Goal: Task Accomplishment & Management: Use online tool/utility

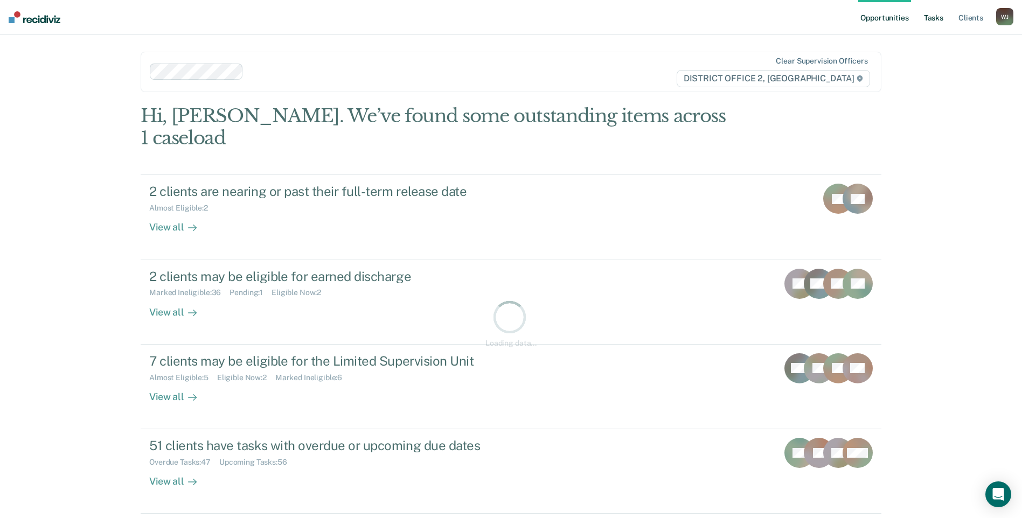
click at [939, 21] on link "Tasks" at bounding box center [934, 17] width 24 height 34
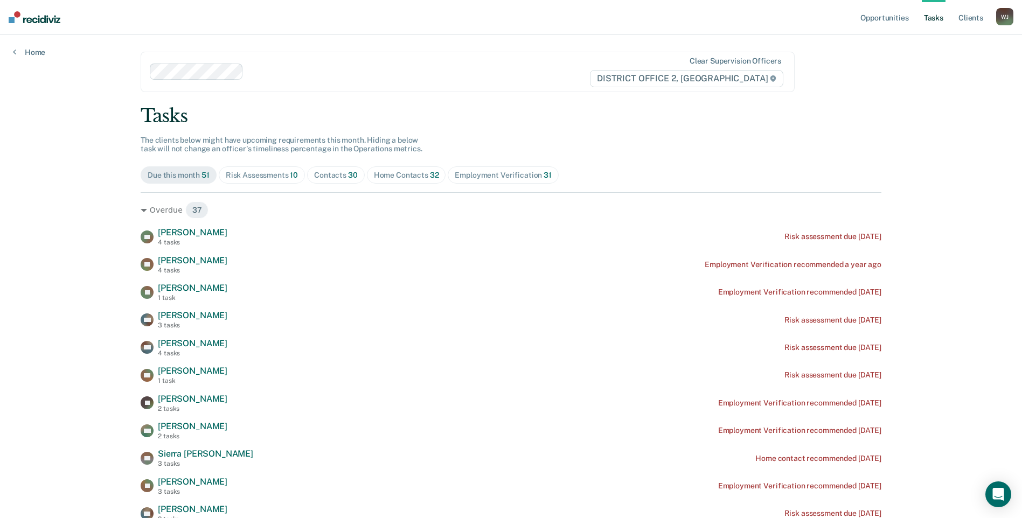
click at [273, 177] on div "Risk Assessments 10" at bounding box center [262, 175] width 72 height 9
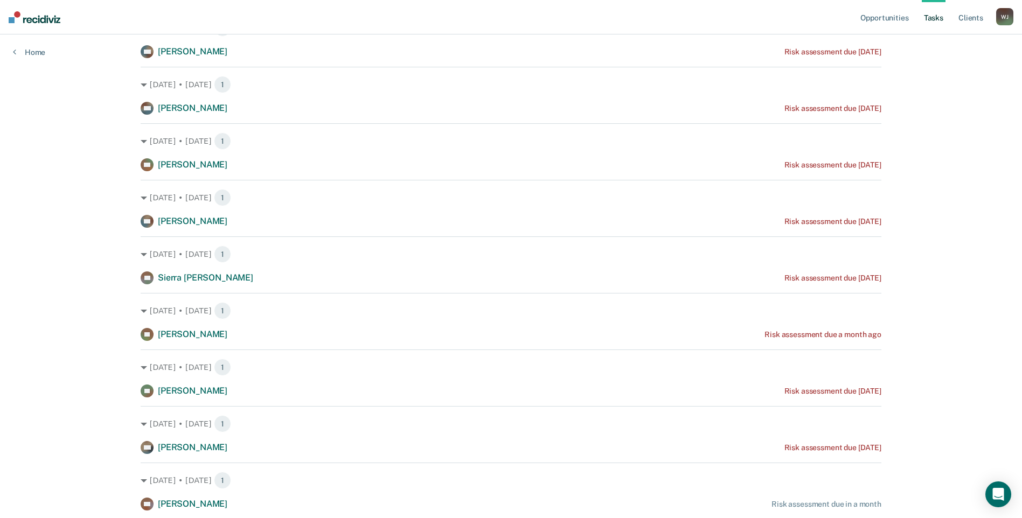
scroll to position [220, 0]
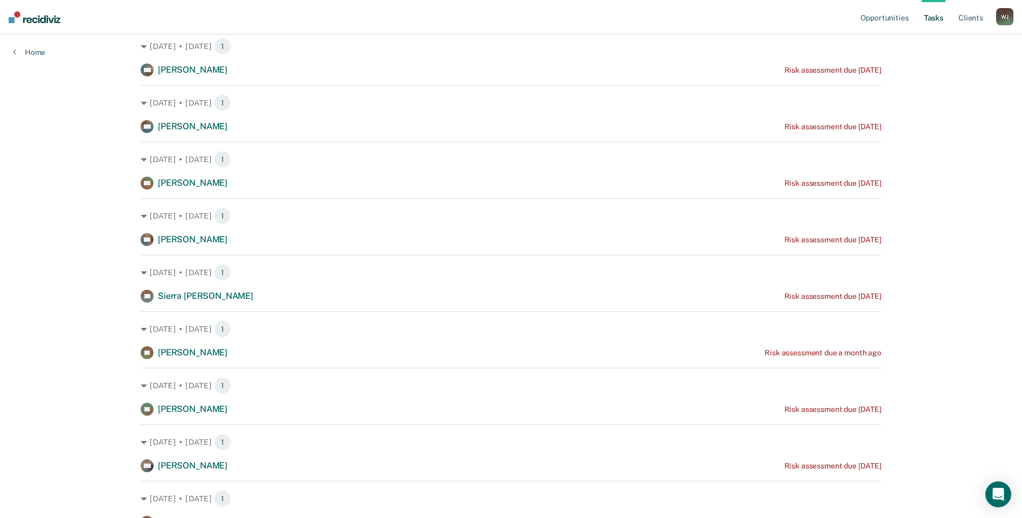
click at [971, 261] on div "Opportunities Tasks Client s [PERSON_NAME] Profile How it works Log Out Home Cl…" at bounding box center [511, 176] width 1022 height 793
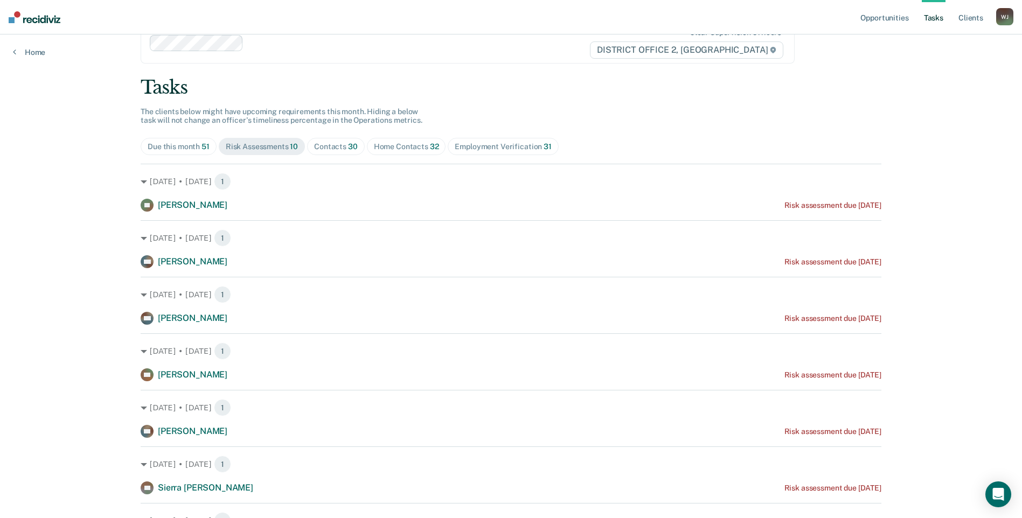
scroll to position [0, 0]
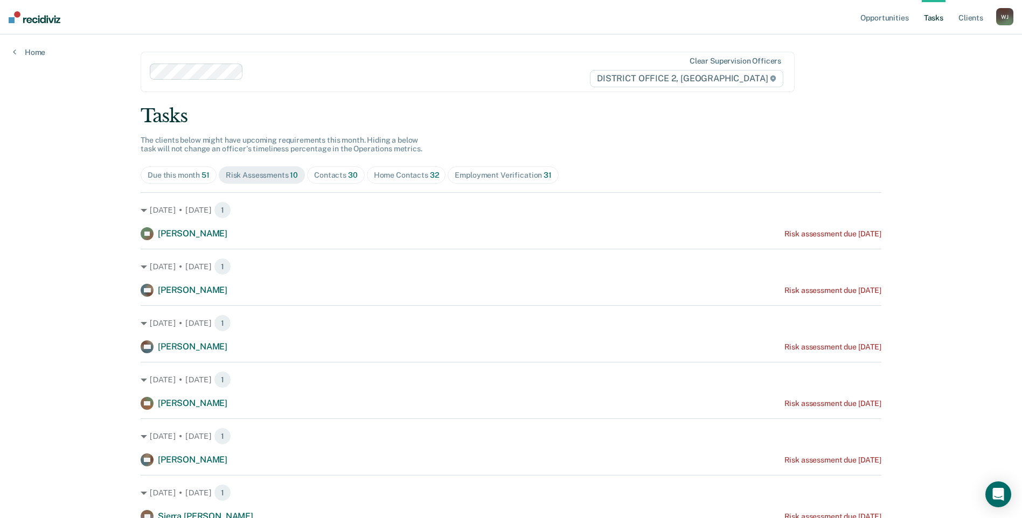
click at [315, 175] on div "Contacts 30" at bounding box center [336, 175] width 44 height 9
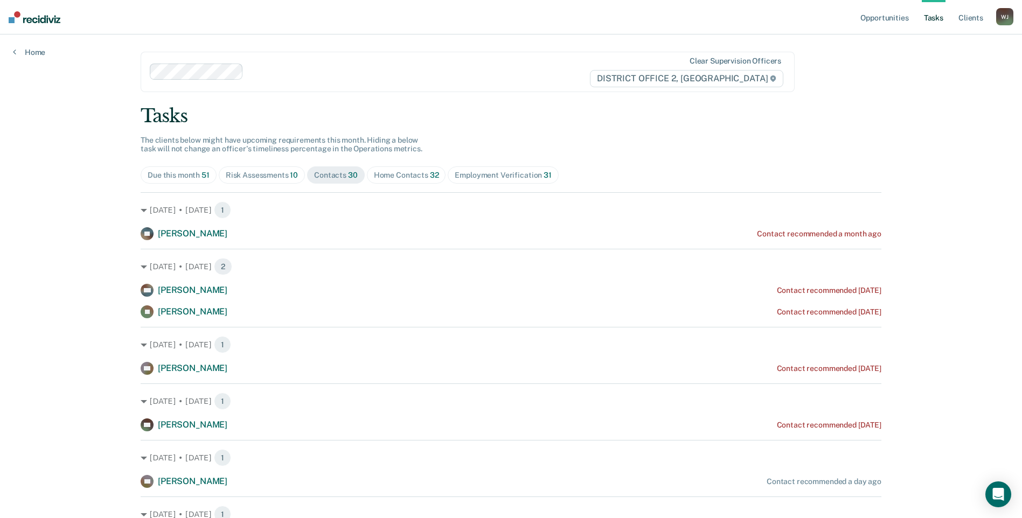
click at [374, 178] on div "Home Contacts 32" at bounding box center [406, 175] width 65 height 9
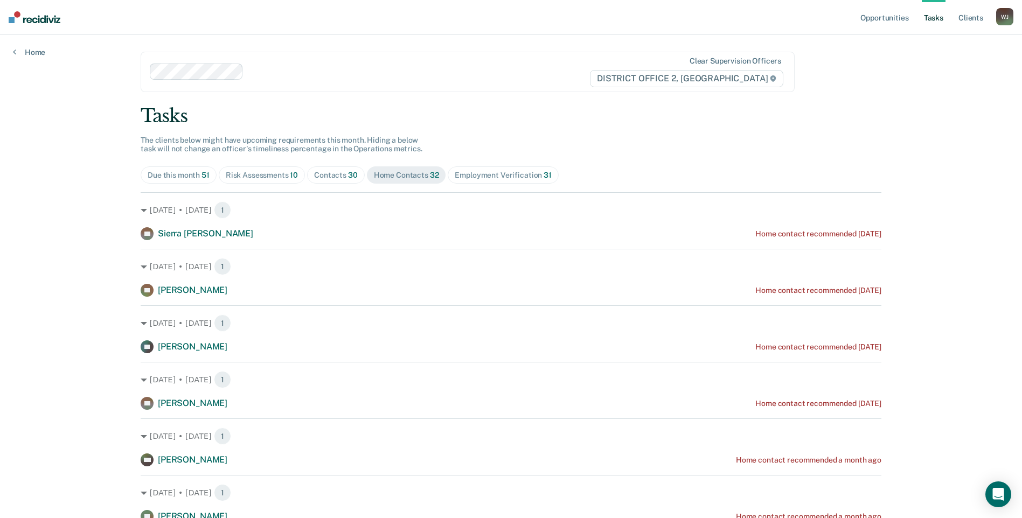
click at [490, 175] on div "Employment Verification 31" at bounding box center [503, 175] width 96 height 9
click at [401, 174] on div "Home Contacts 32" at bounding box center [406, 175] width 65 height 9
click at [348, 175] on span "30" at bounding box center [353, 175] width 10 height 9
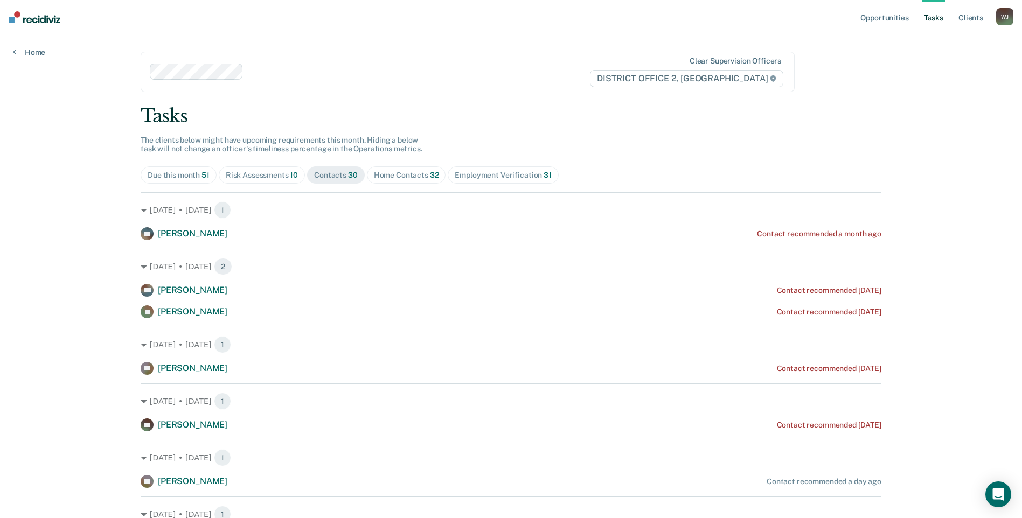
click at [290, 175] on span "10" at bounding box center [294, 175] width 8 height 9
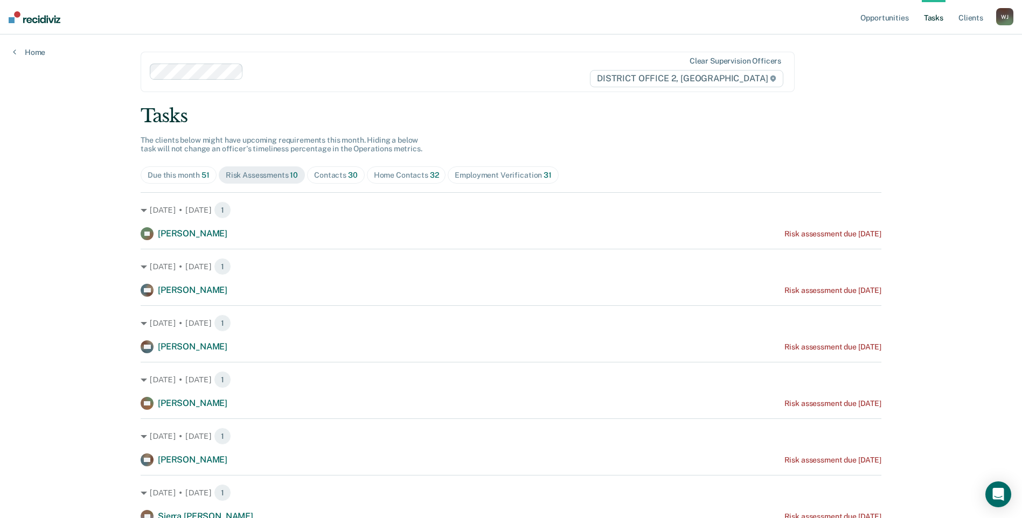
click at [340, 169] on span "Contacts 30" at bounding box center [336, 174] width 58 height 17
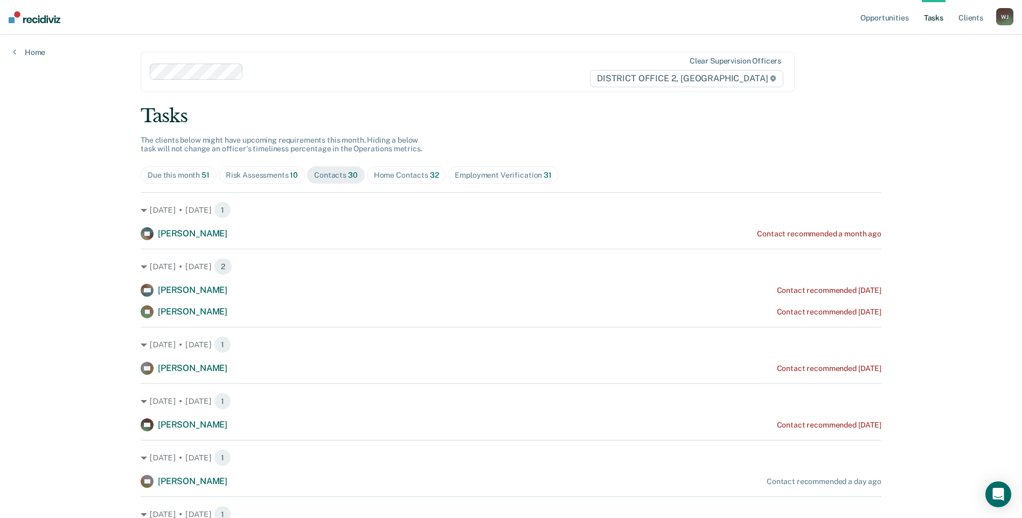
click at [401, 171] on div "Home Contacts 32" at bounding box center [406, 175] width 65 height 9
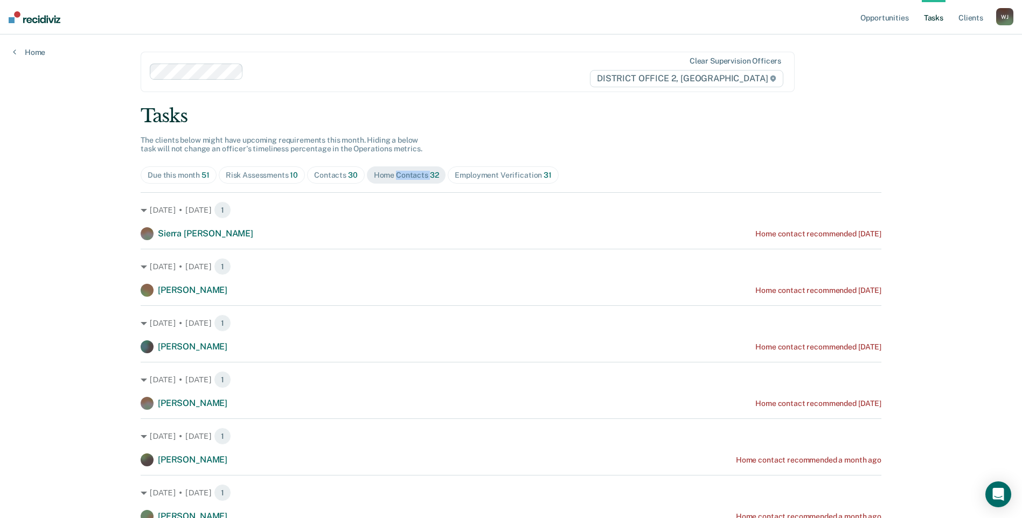
click at [401, 171] on div "Home Contacts 32" at bounding box center [406, 175] width 65 height 9
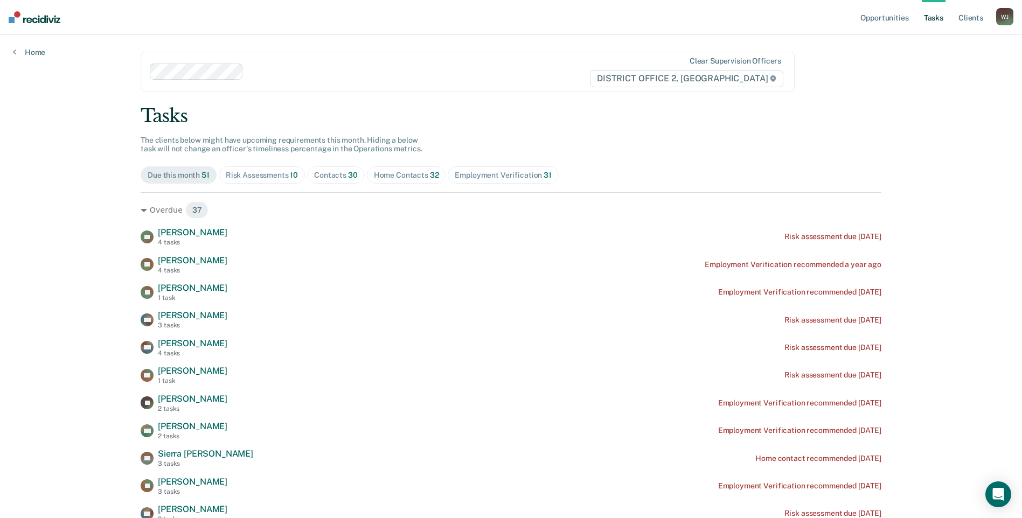
drag, startPoint x: 401, startPoint y: 171, endPoint x: 317, endPoint y: 174, distance: 83.6
click at [317, 174] on div "Contacts 30" at bounding box center [336, 175] width 44 height 9
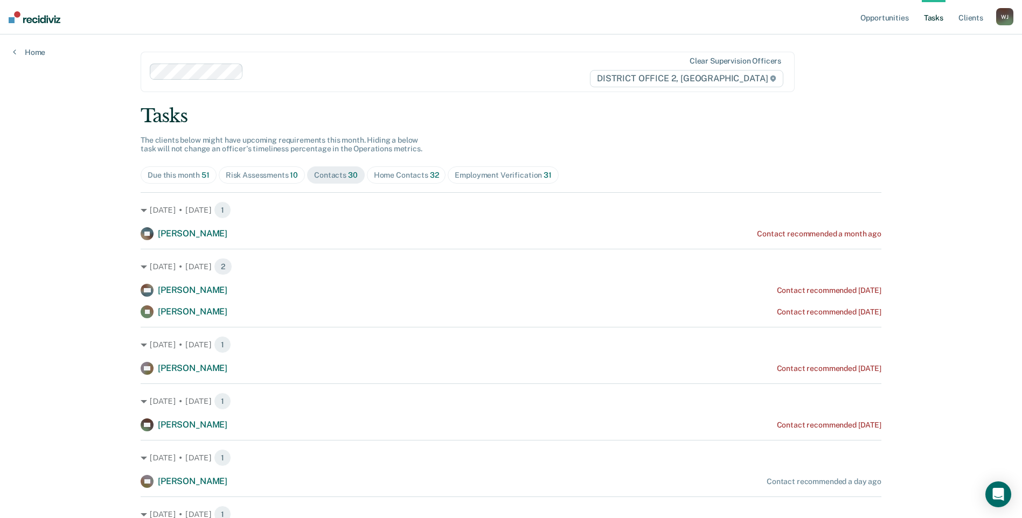
click at [440, 109] on div "Tasks" at bounding box center [511, 116] width 741 height 22
click at [278, 177] on div "Risk Assessments 10" at bounding box center [262, 175] width 72 height 9
